Goal: Transaction & Acquisition: Book appointment/travel/reservation

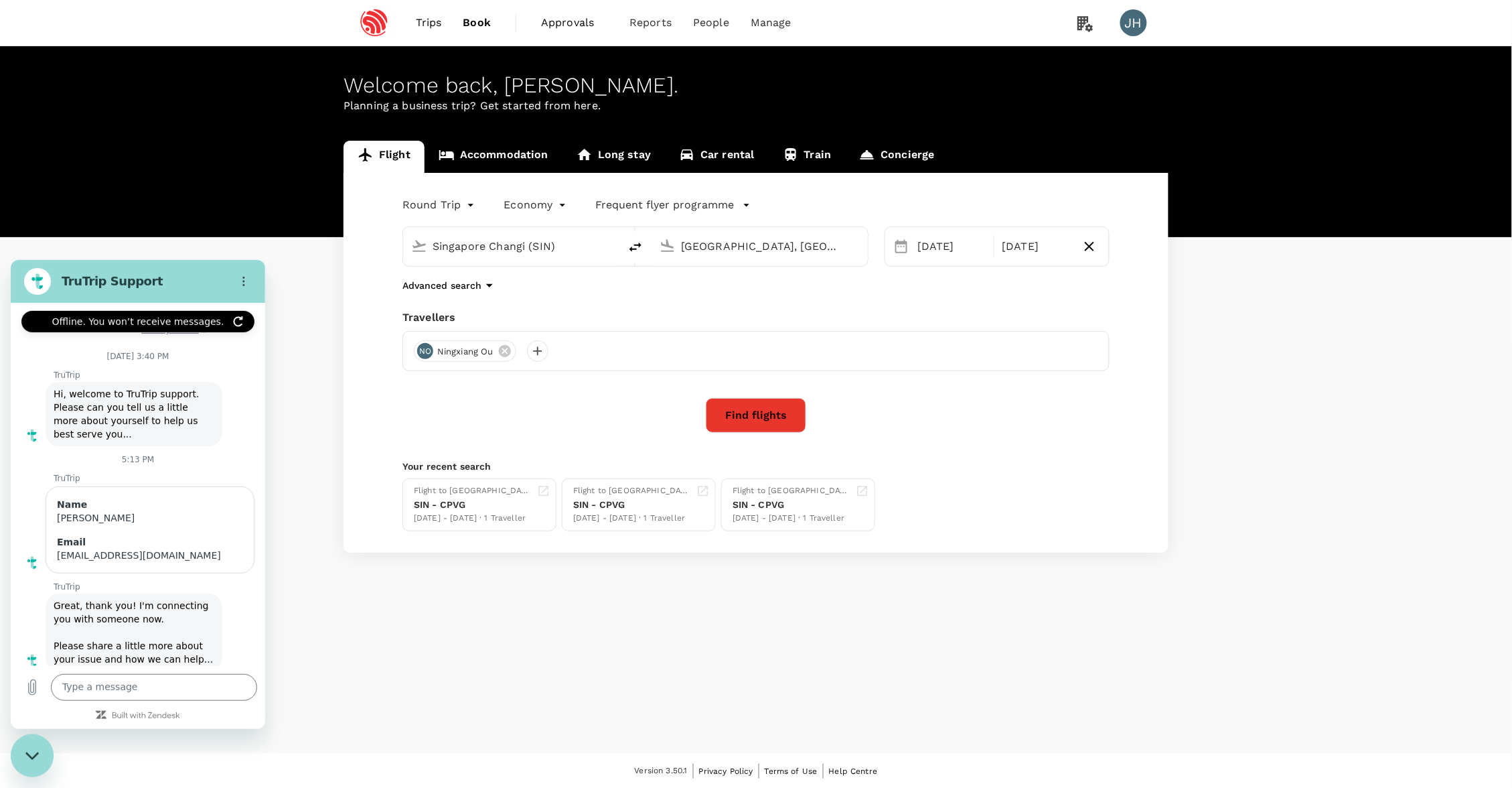
scroll to position [546, 0]
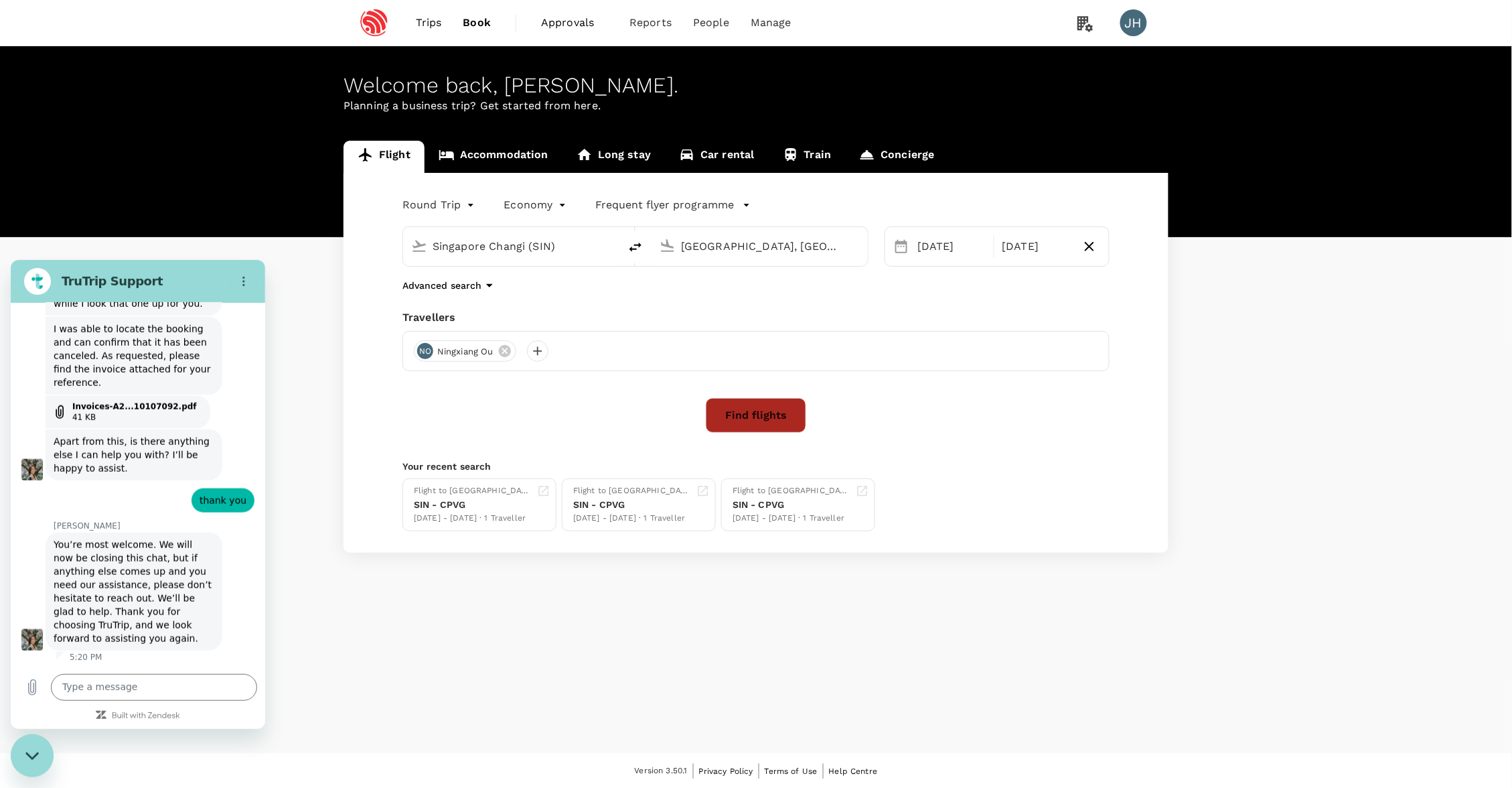
click at [730, 426] on button "Find flights" at bounding box center [756, 415] width 101 height 35
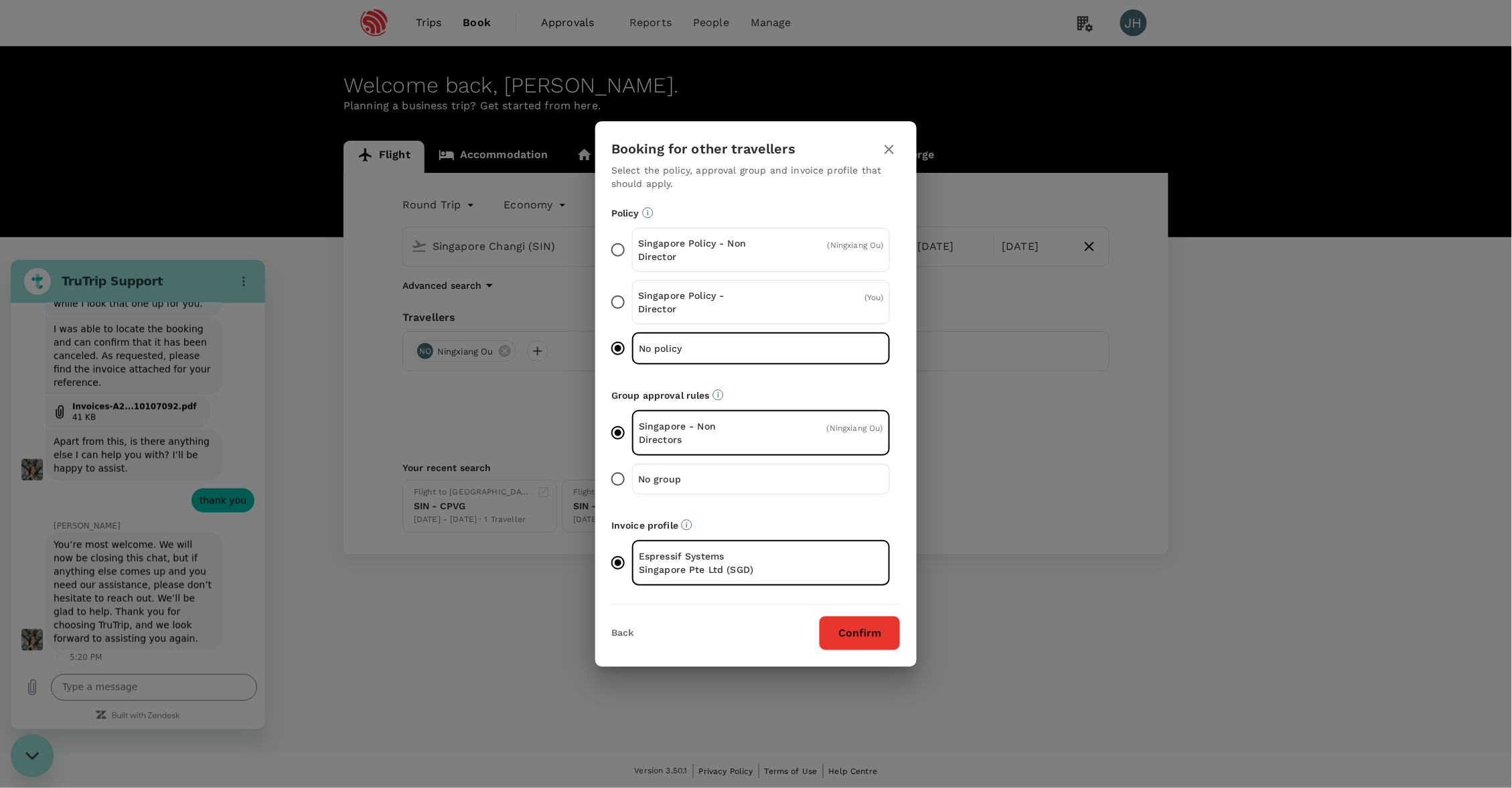
click at [867, 624] on button "Confirm" at bounding box center [860, 633] width 82 height 35
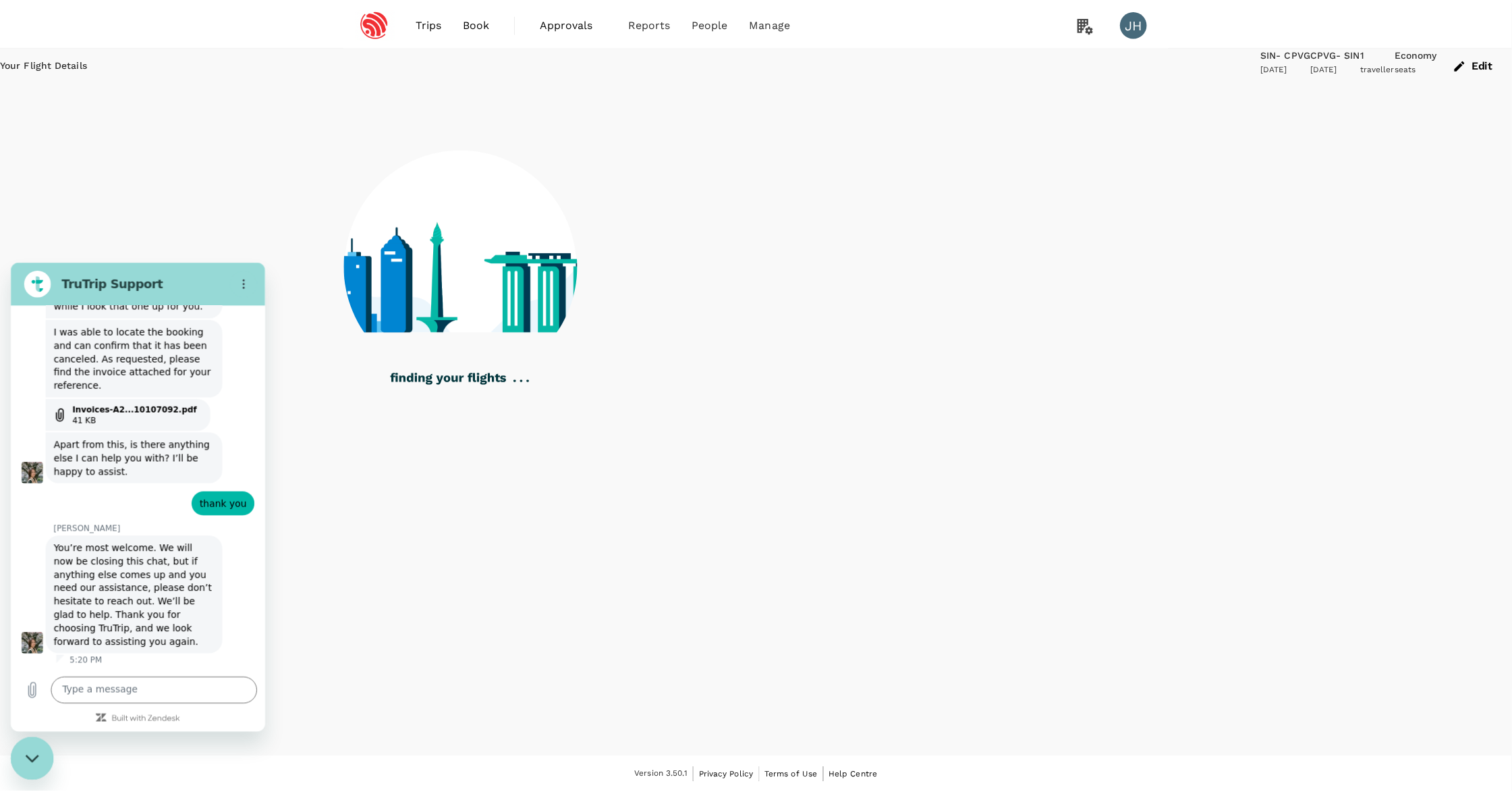
scroll to position [550, 0]
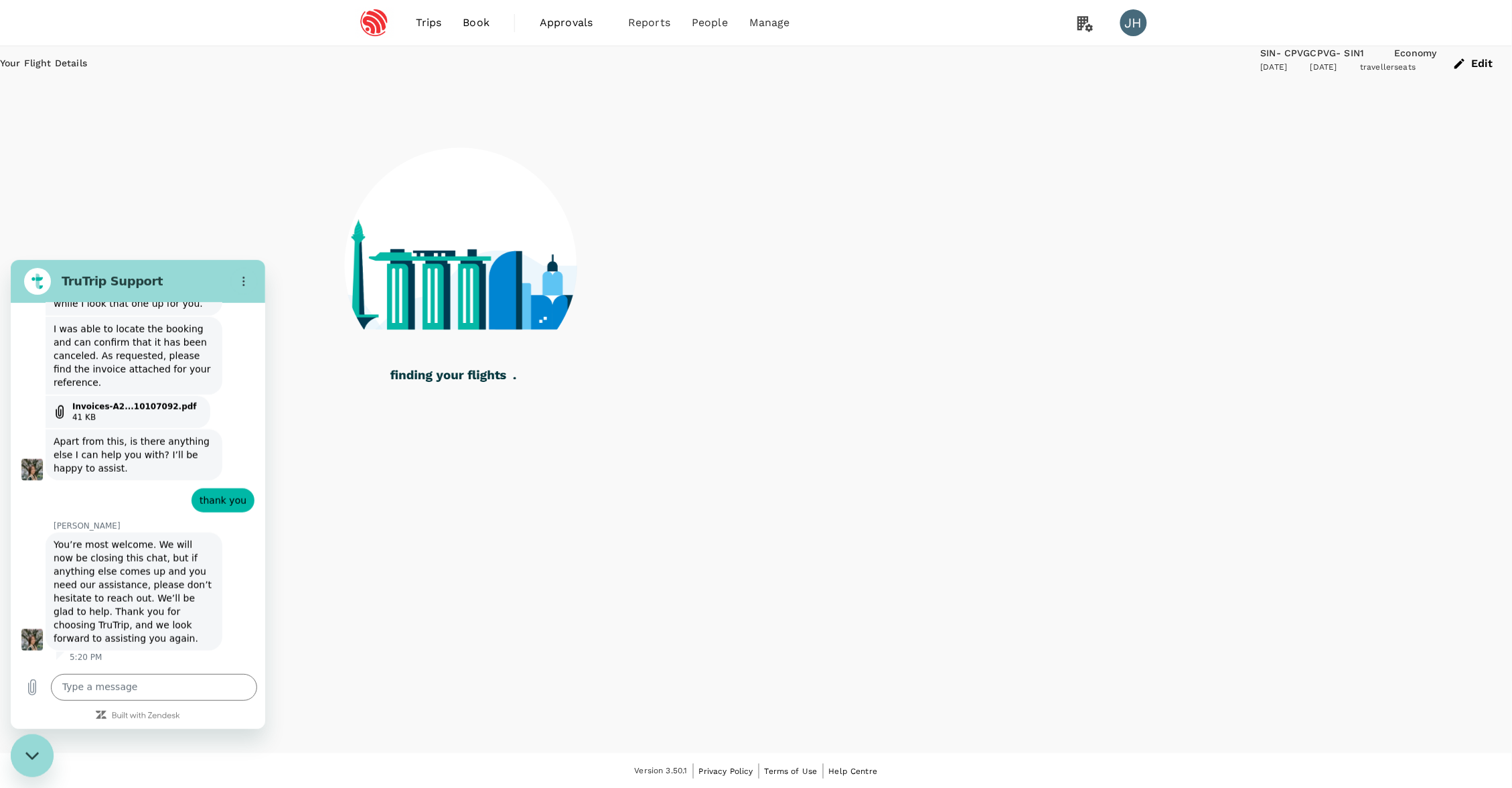
click at [30, 758] on icon "Close messaging window" at bounding box center [33, 755] width 14 height 9
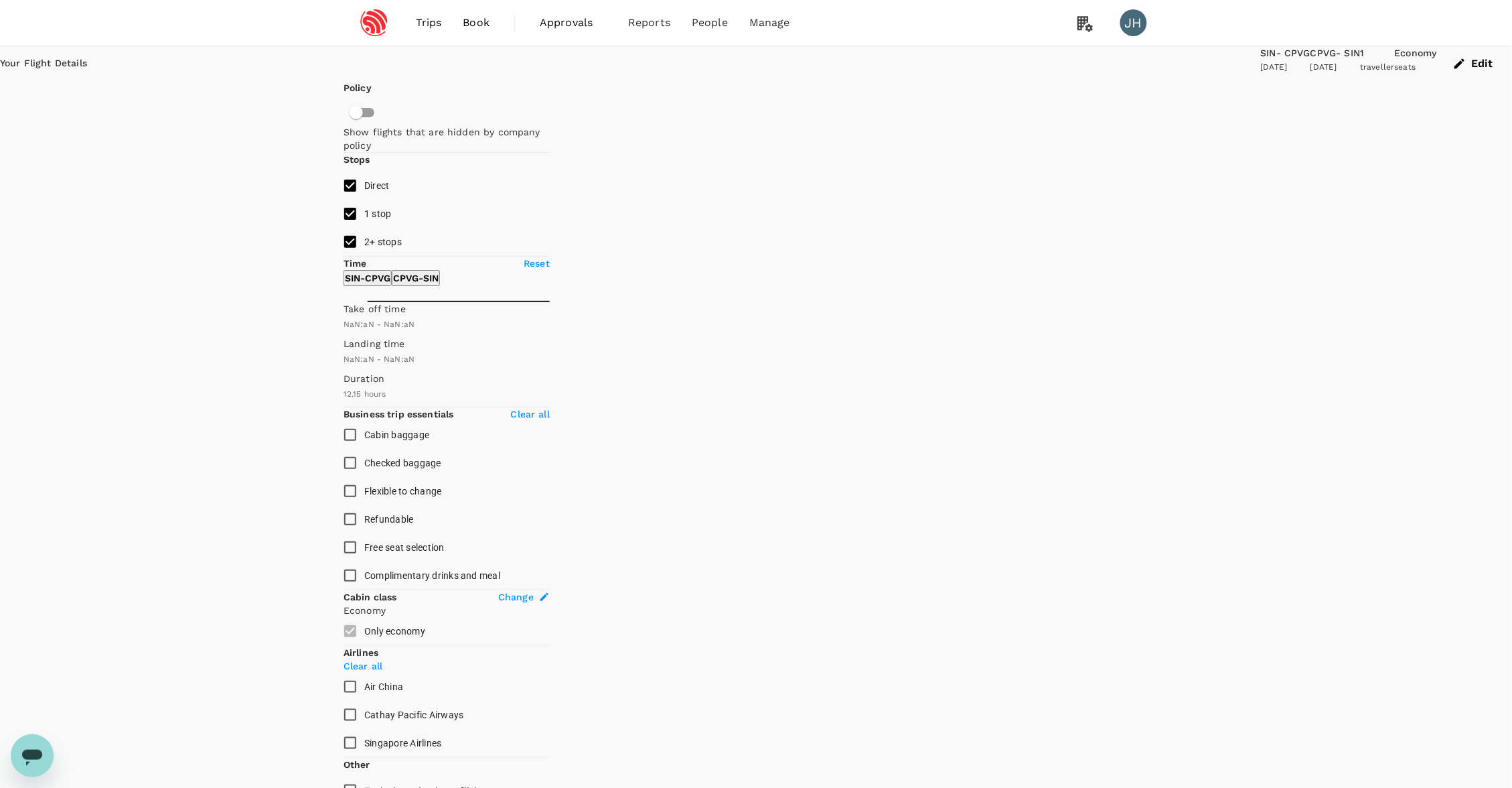
type input "SGD"
type input "1440"
click at [345, 256] on input "2+ stops" at bounding box center [345, 242] width 28 height 28
checkbox input "false"
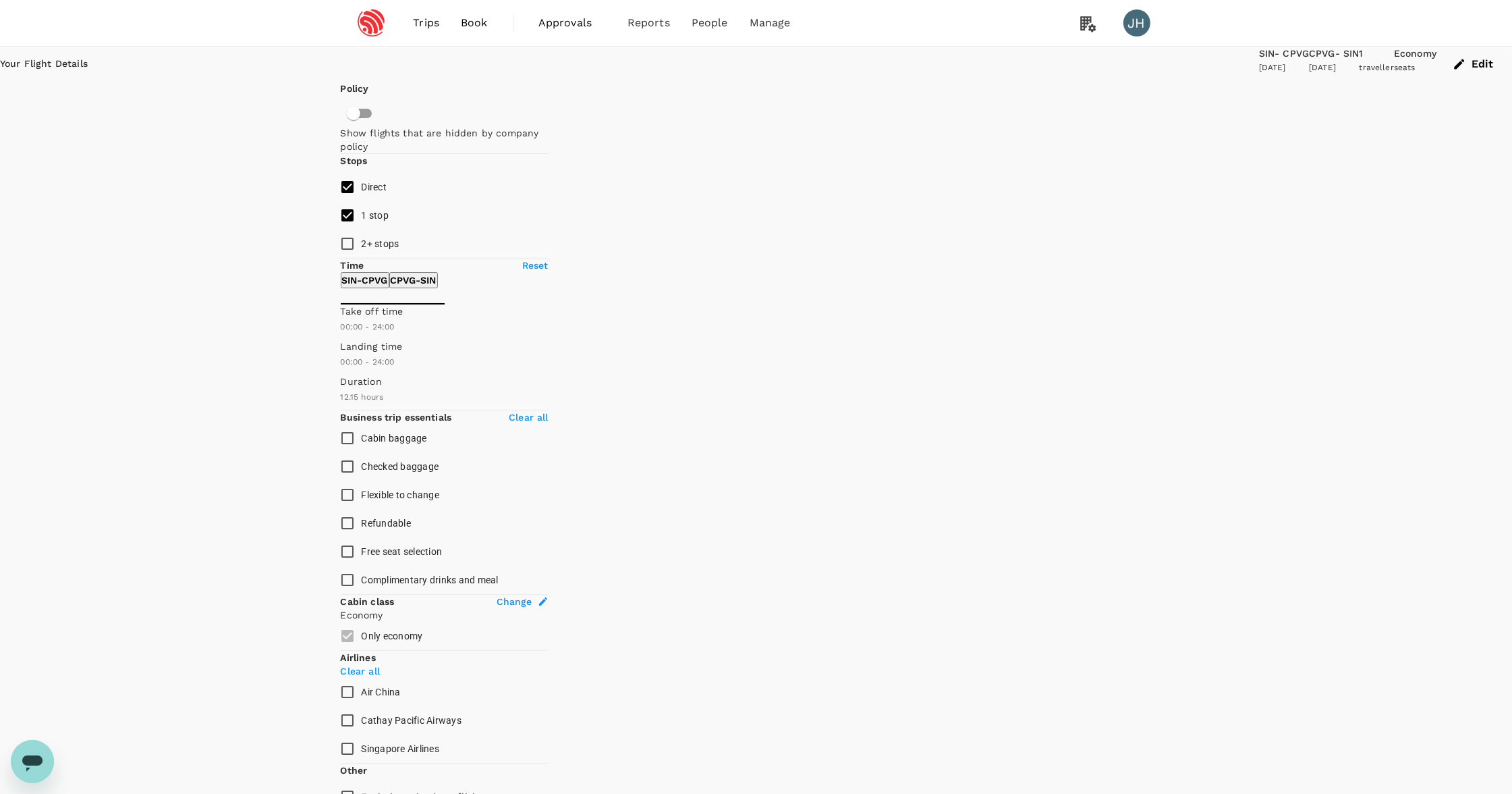
click at [347, 230] on input "1 stop" at bounding box center [347, 215] width 28 height 28
checkbox input "false"
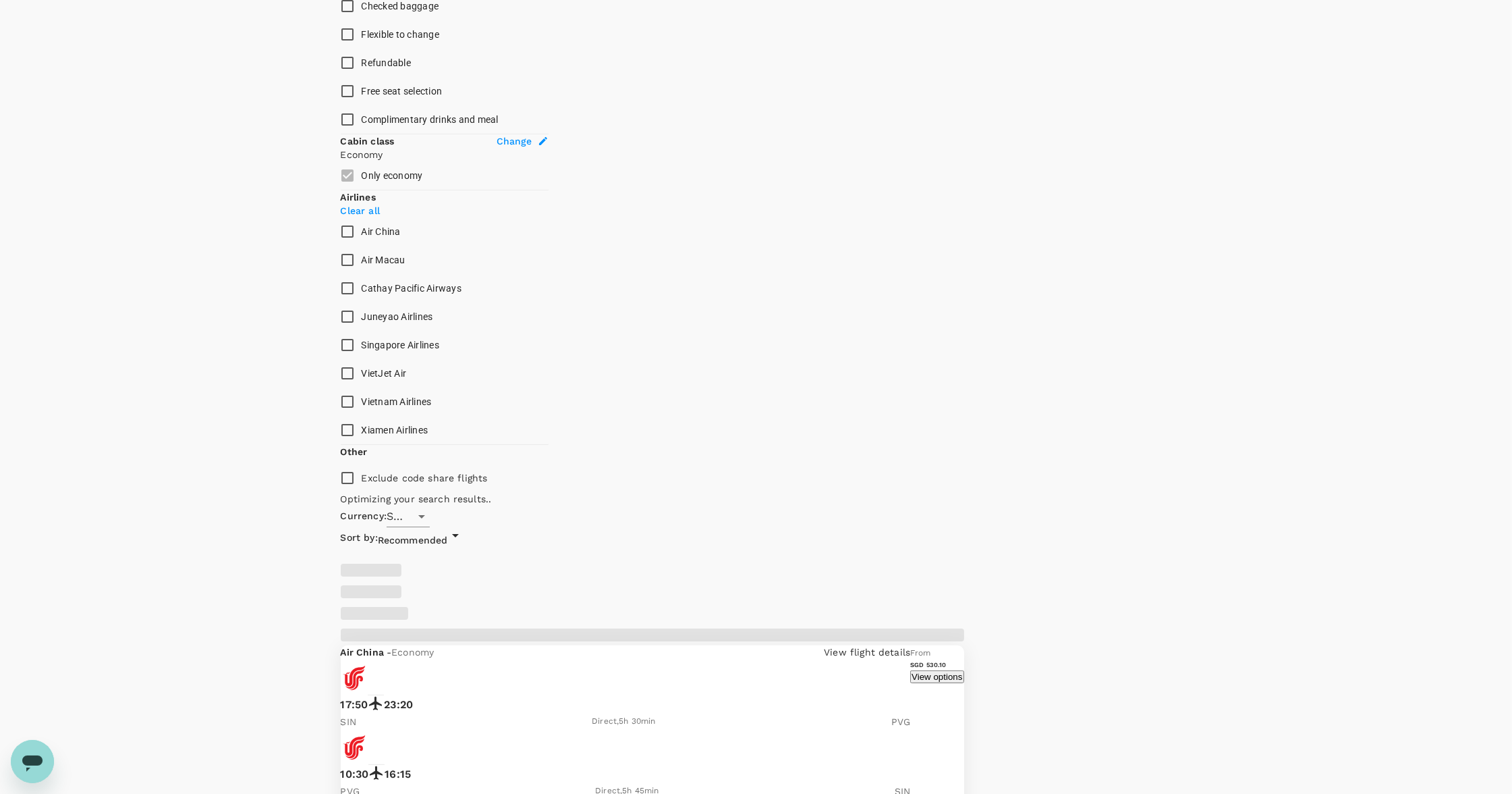
scroll to position [461, 0]
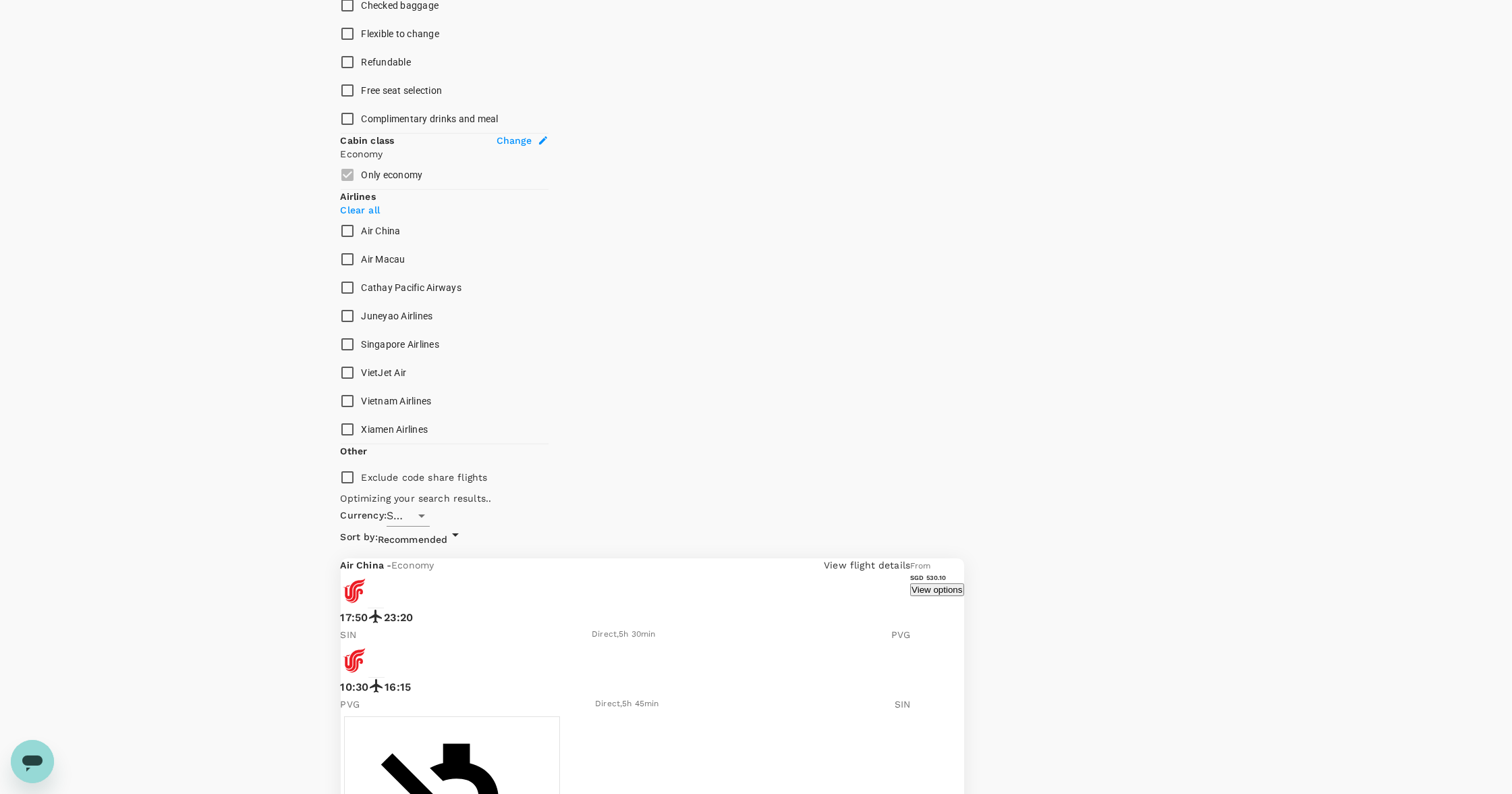
type input "1330"
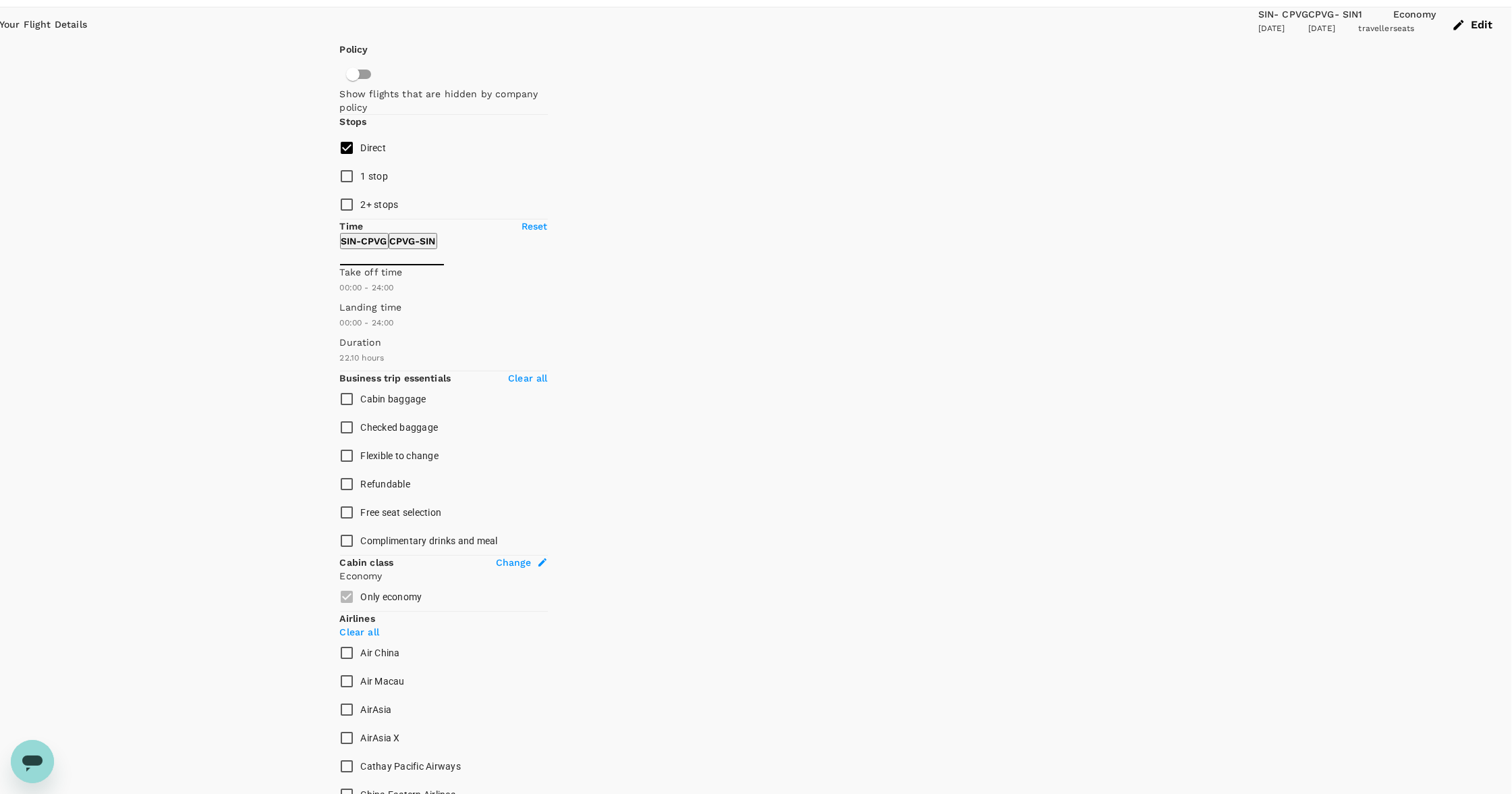
scroll to position [39, 0]
